Goal: Check status: Check status

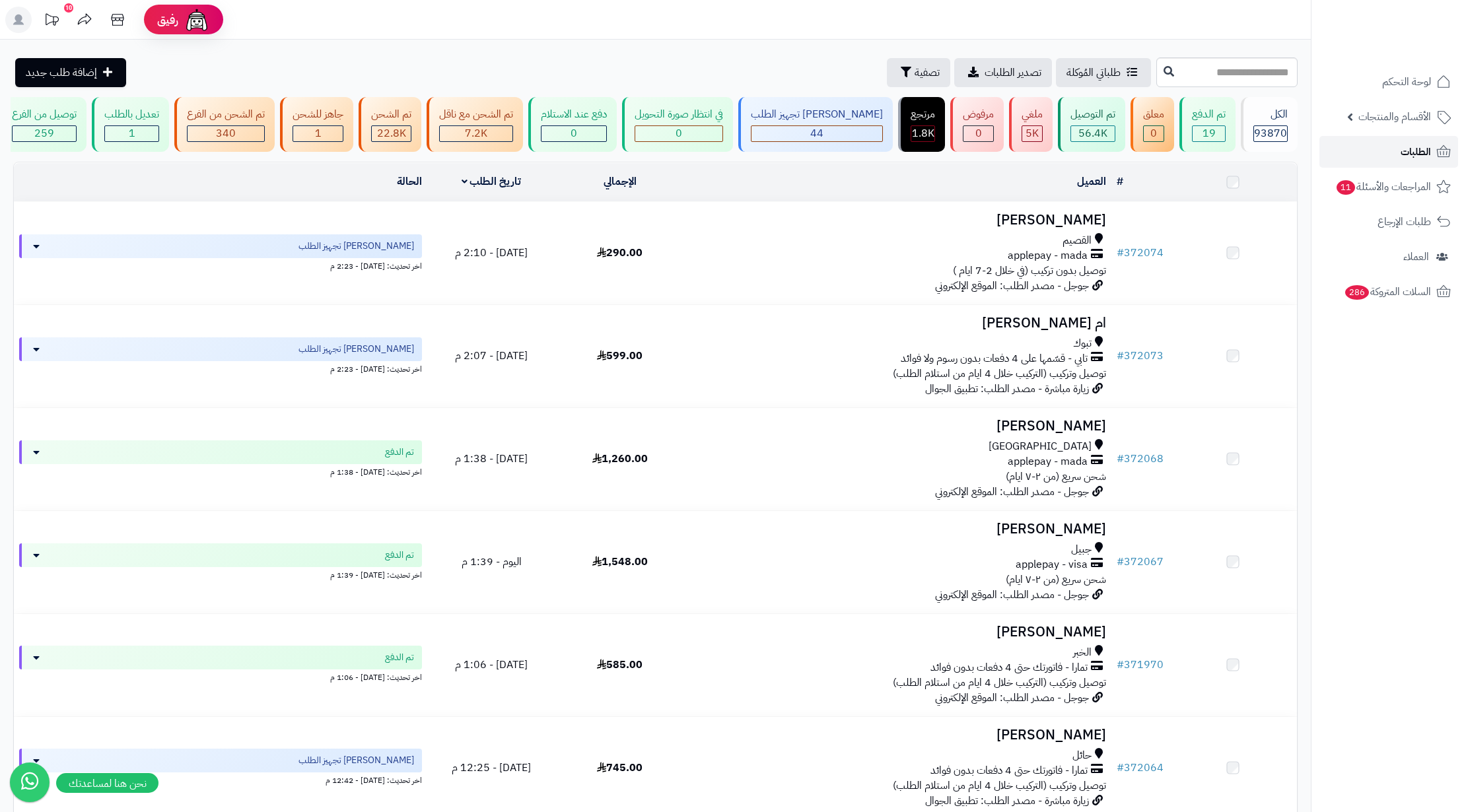
click at [1345, 157] on link "الطلبات" at bounding box center [1388, 152] width 138 height 32
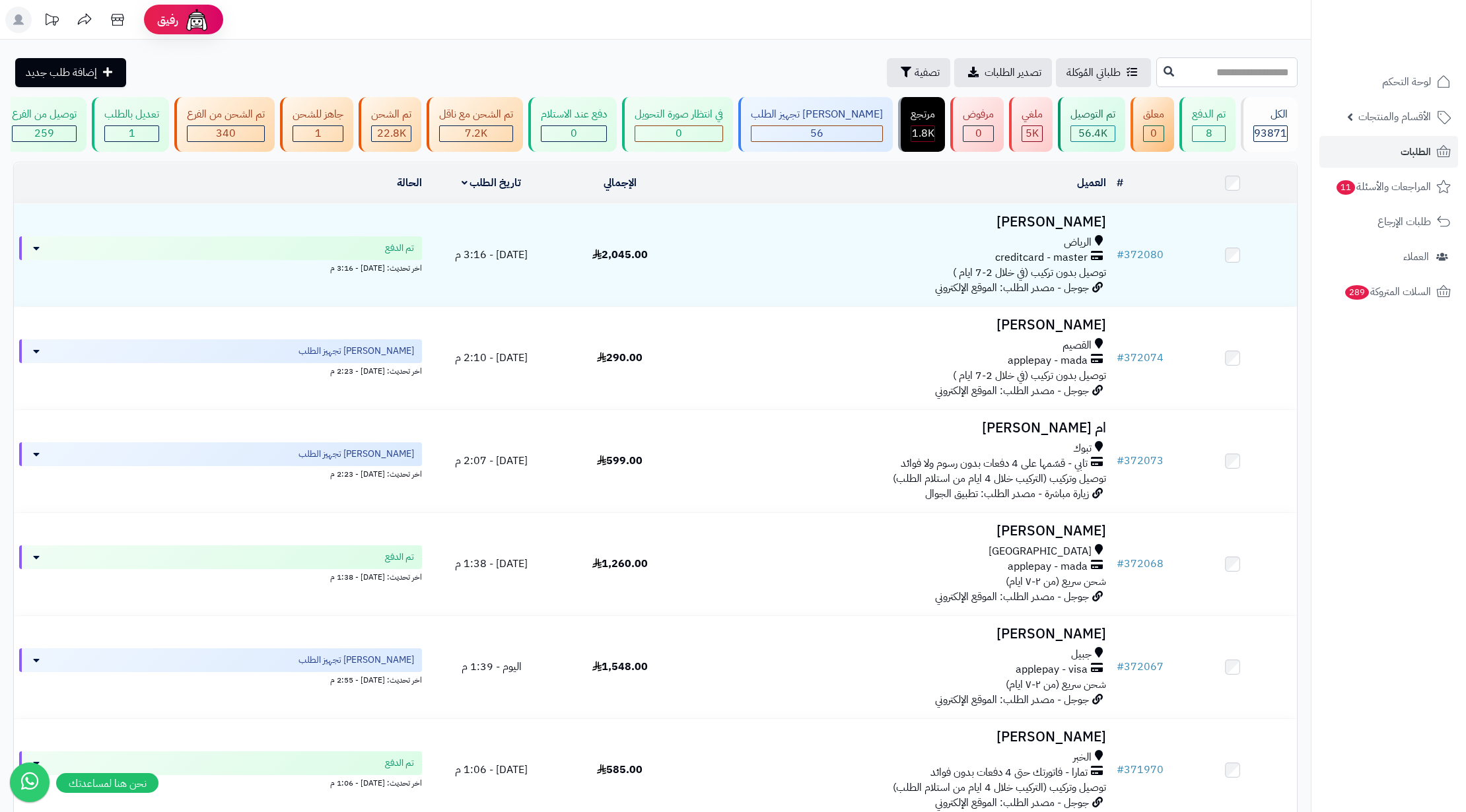
drag, startPoint x: 1213, startPoint y: 62, endPoint x: 1197, endPoint y: 57, distance: 16.8
click at [1213, 58] on input "text" at bounding box center [1227, 72] width 141 height 30
paste input "******"
type input "******"
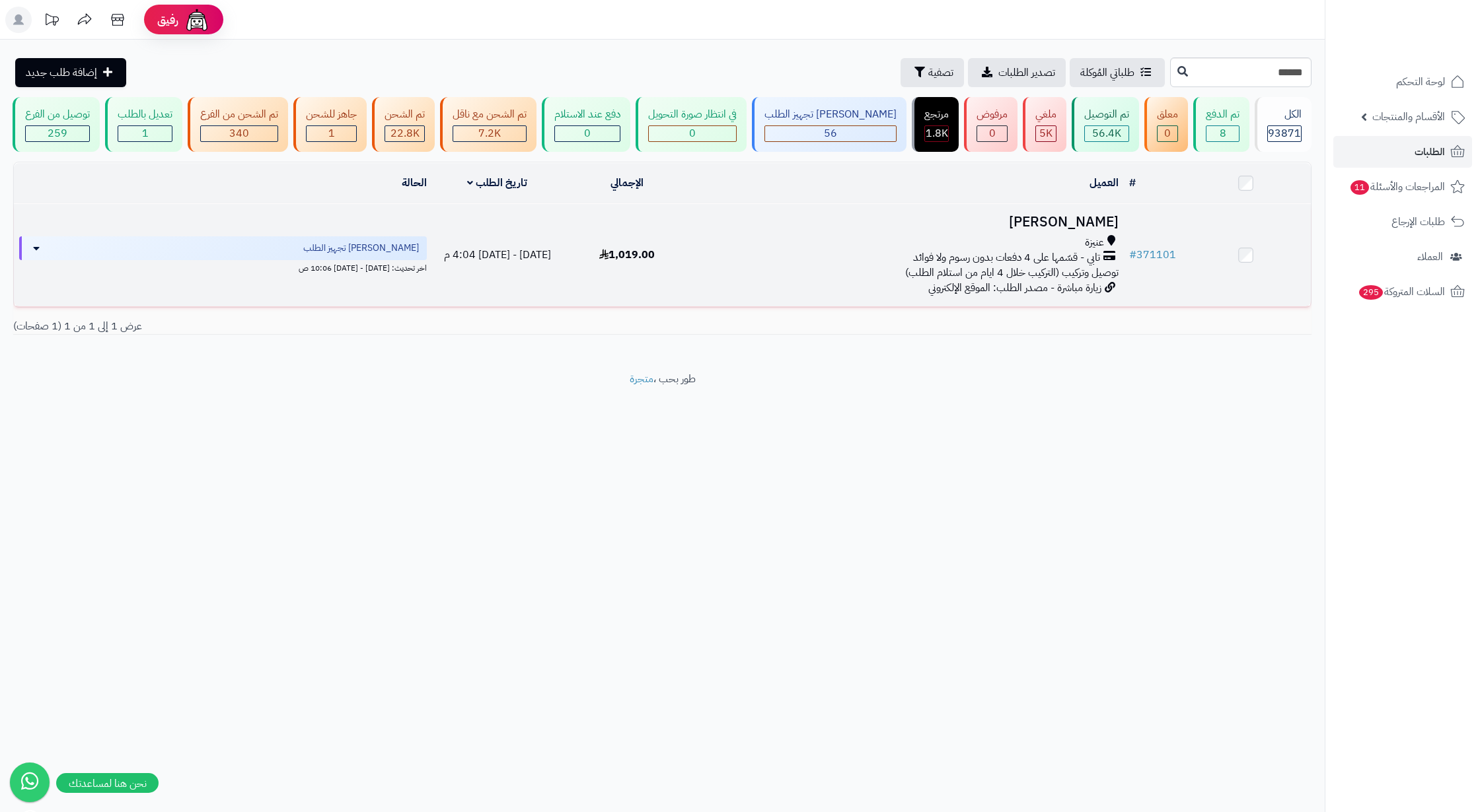
click at [998, 266] on span "تابي - قسّمها على 4 دفعات بدون رسوم ولا فوائد" at bounding box center [1007, 258] width 187 height 15
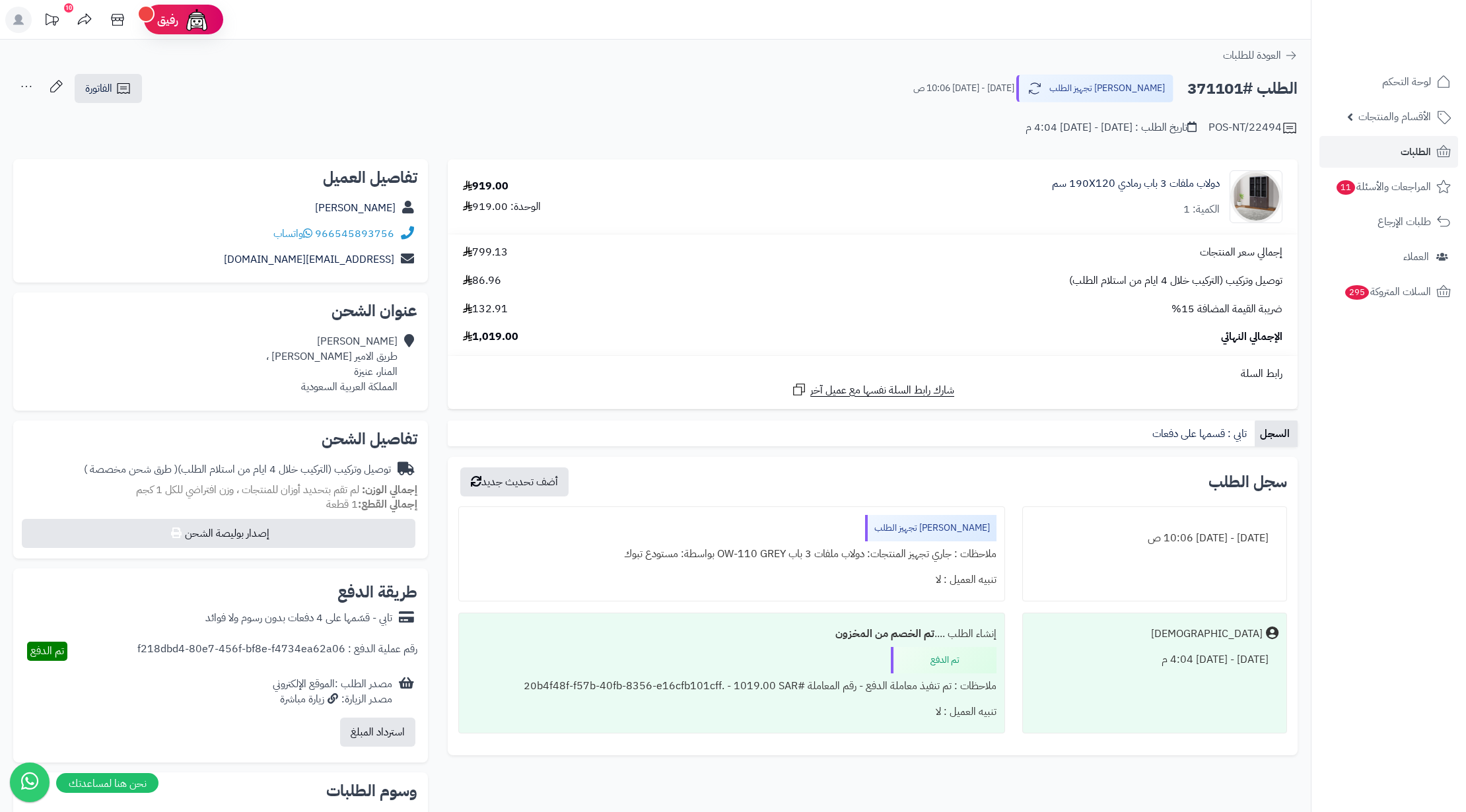
click at [1229, 77] on h2 "الطلب #371101" at bounding box center [1242, 88] width 111 height 27
copy h2 "371101"
drag, startPoint x: 363, startPoint y: 232, endPoint x: 312, endPoint y: 234, distance: 51.0
click at [312, 234] on div "966545893756 واتساب" at bounding box center [221, 234] width 394 height 26
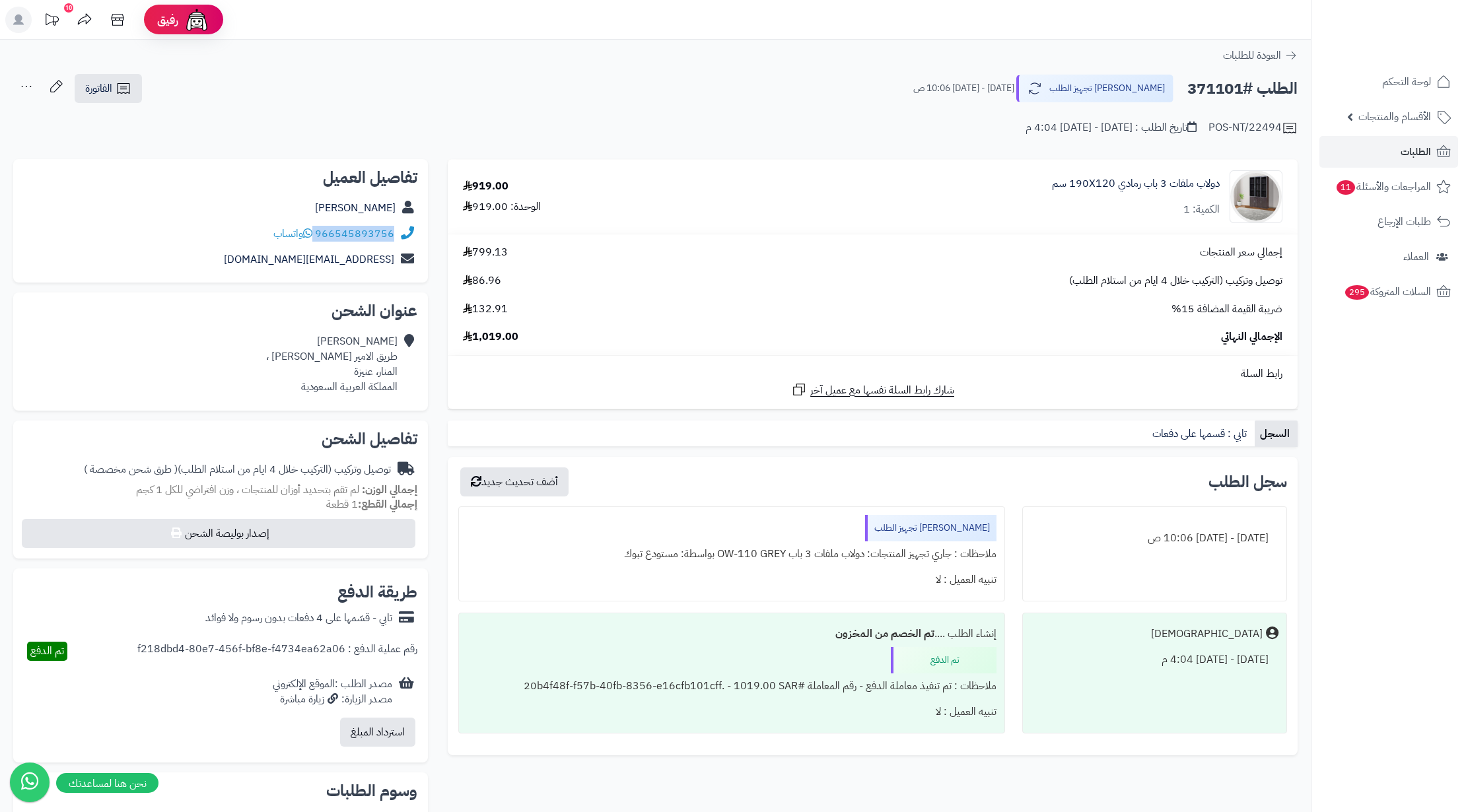
copy div "966545893756"
click at [1356, 149] on link "الطلبات" at bounding box center [1388, 152] width 138 height 32
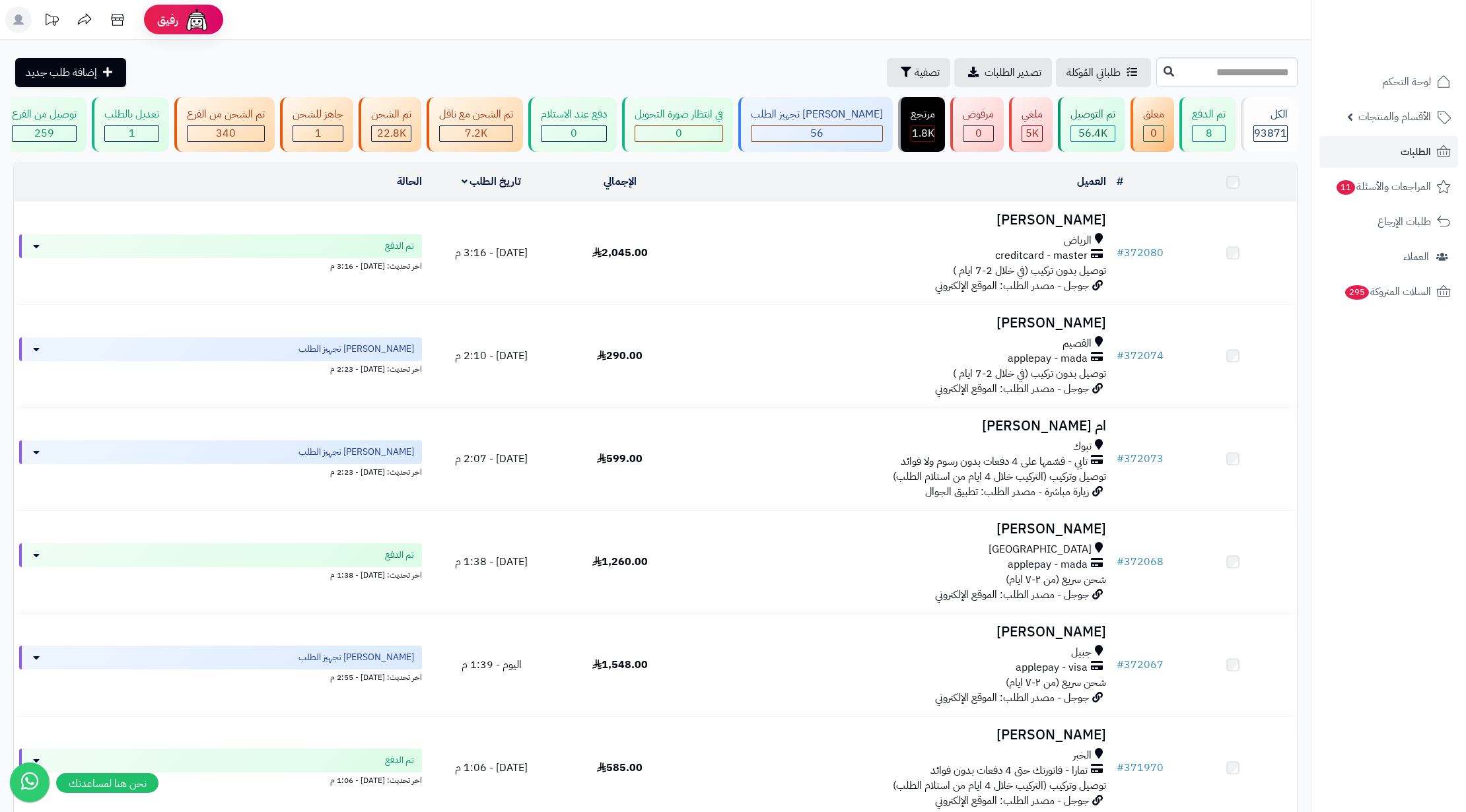
scroll to position [440, 0]
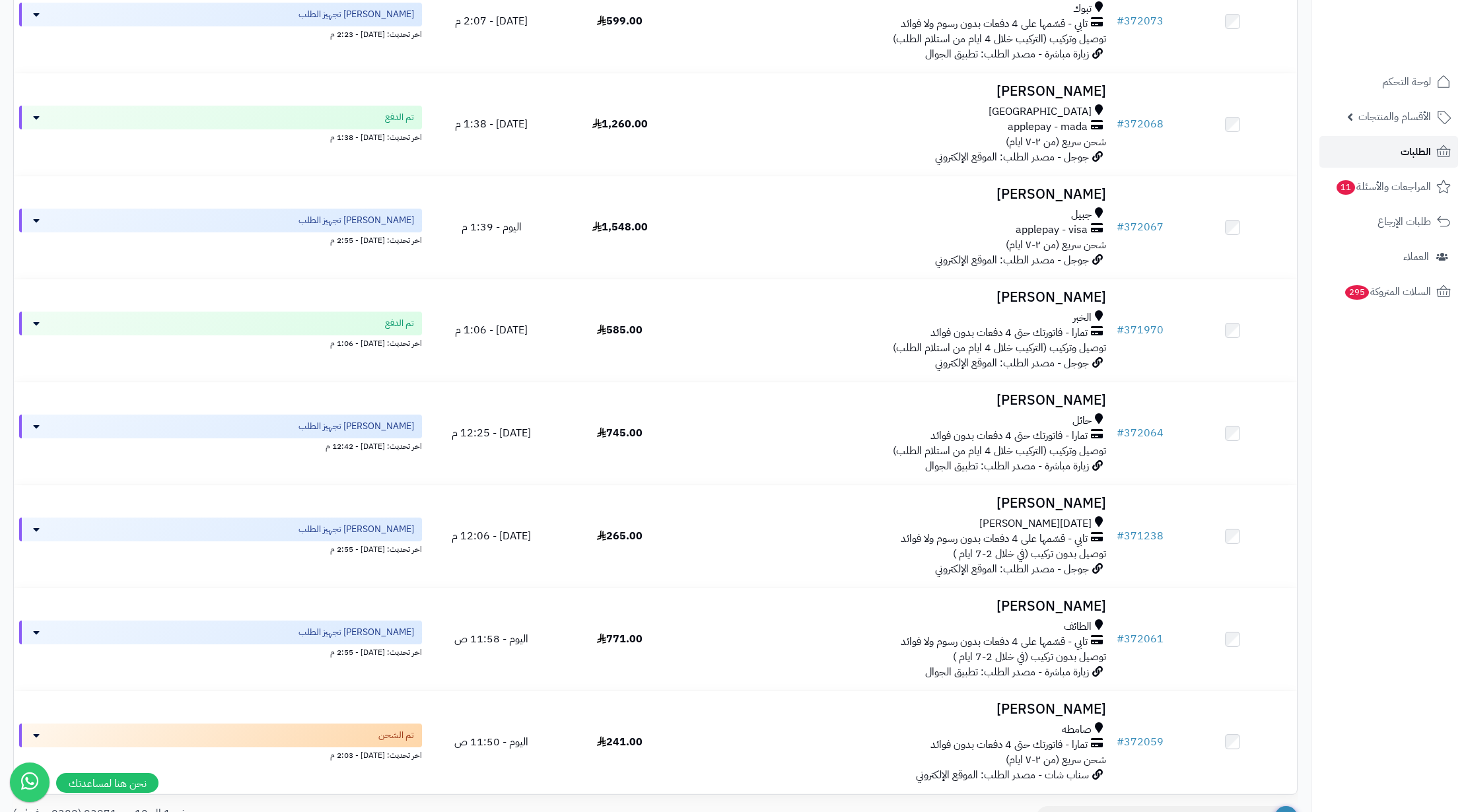
click at [1382, 149] on link "الطلبات" at bounding box center [1388, 152] width 138 height 32
